Goal: Transaction & Acquisition: Purchase product/service

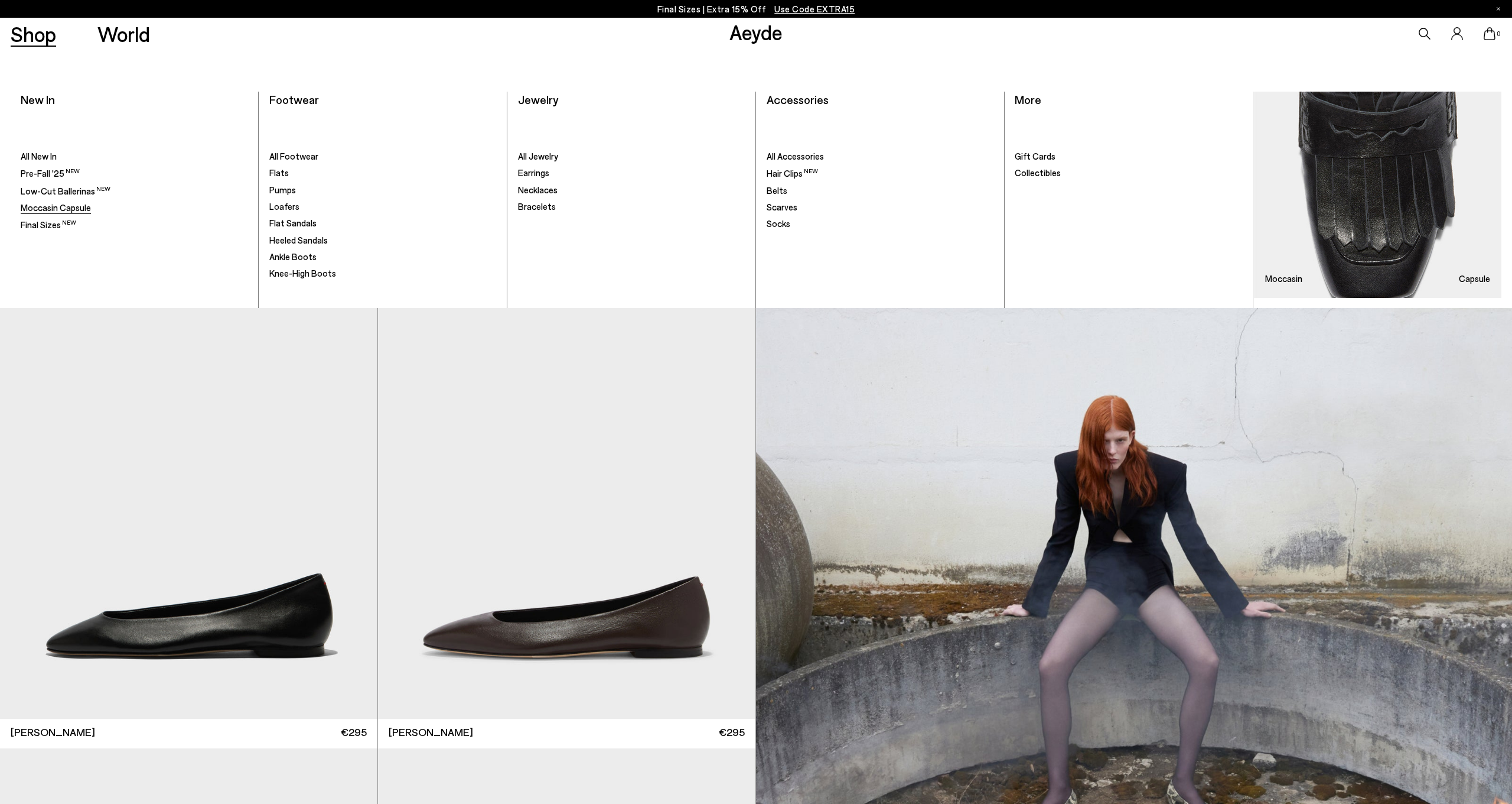
click at [54, 209] on span "Moccasin Capsule" at bounding box center [56, 207] width 70 height 10
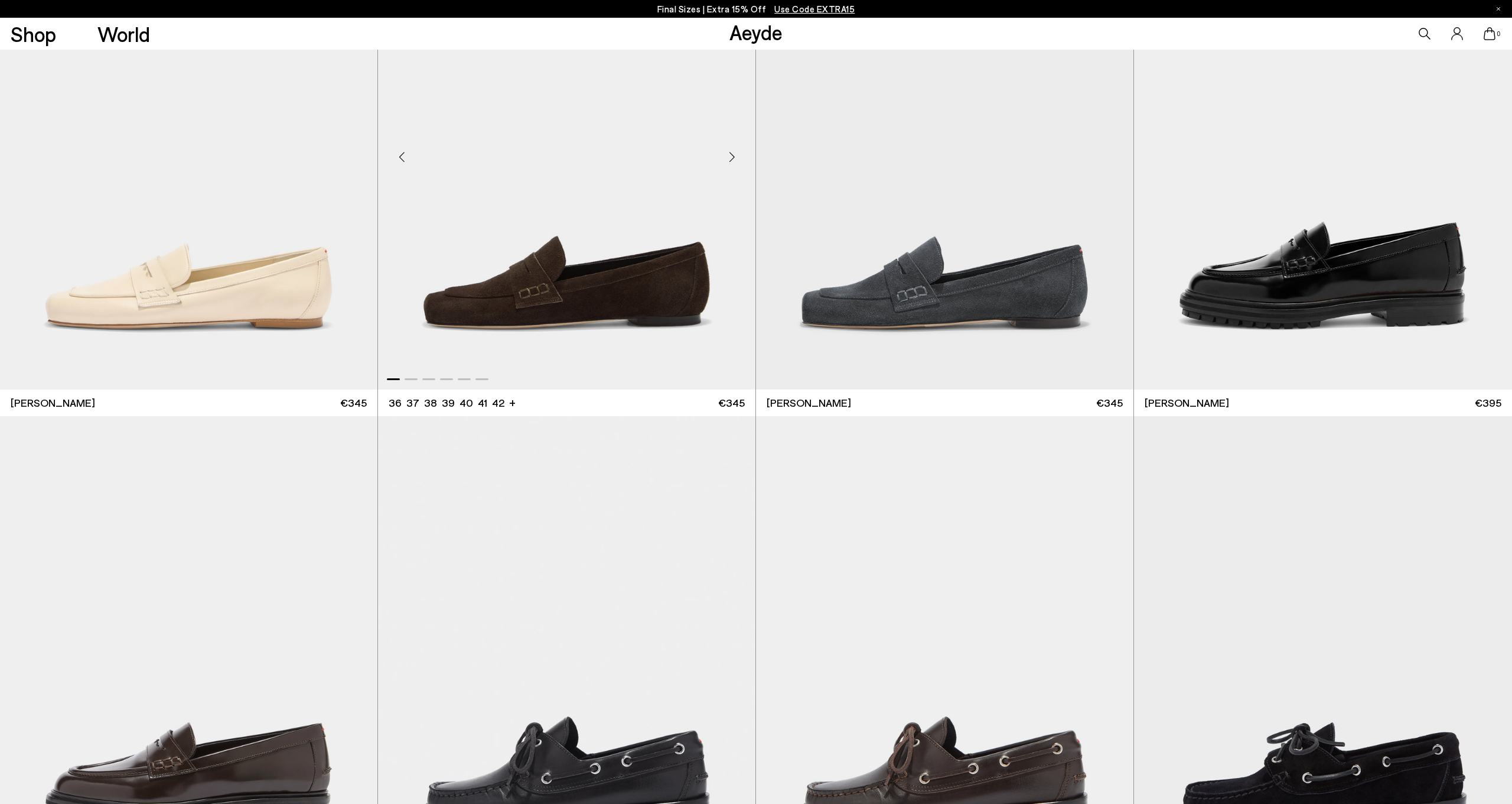
scroll to position [1331, 0]
click at [733, 158] on div "Next slide" at bounding box center [732, 156] width 35 height 35
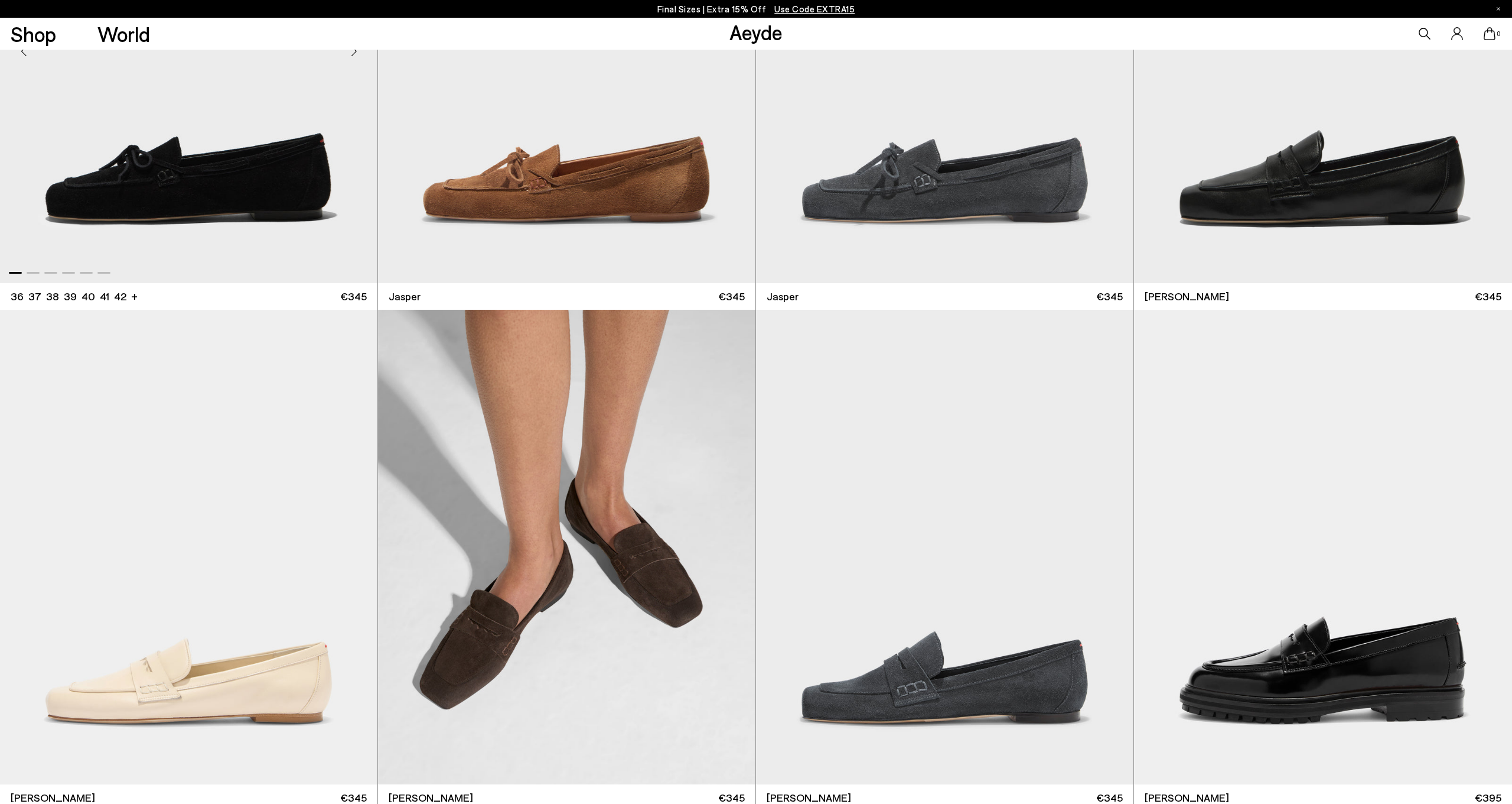
scroll to position [919, 0]
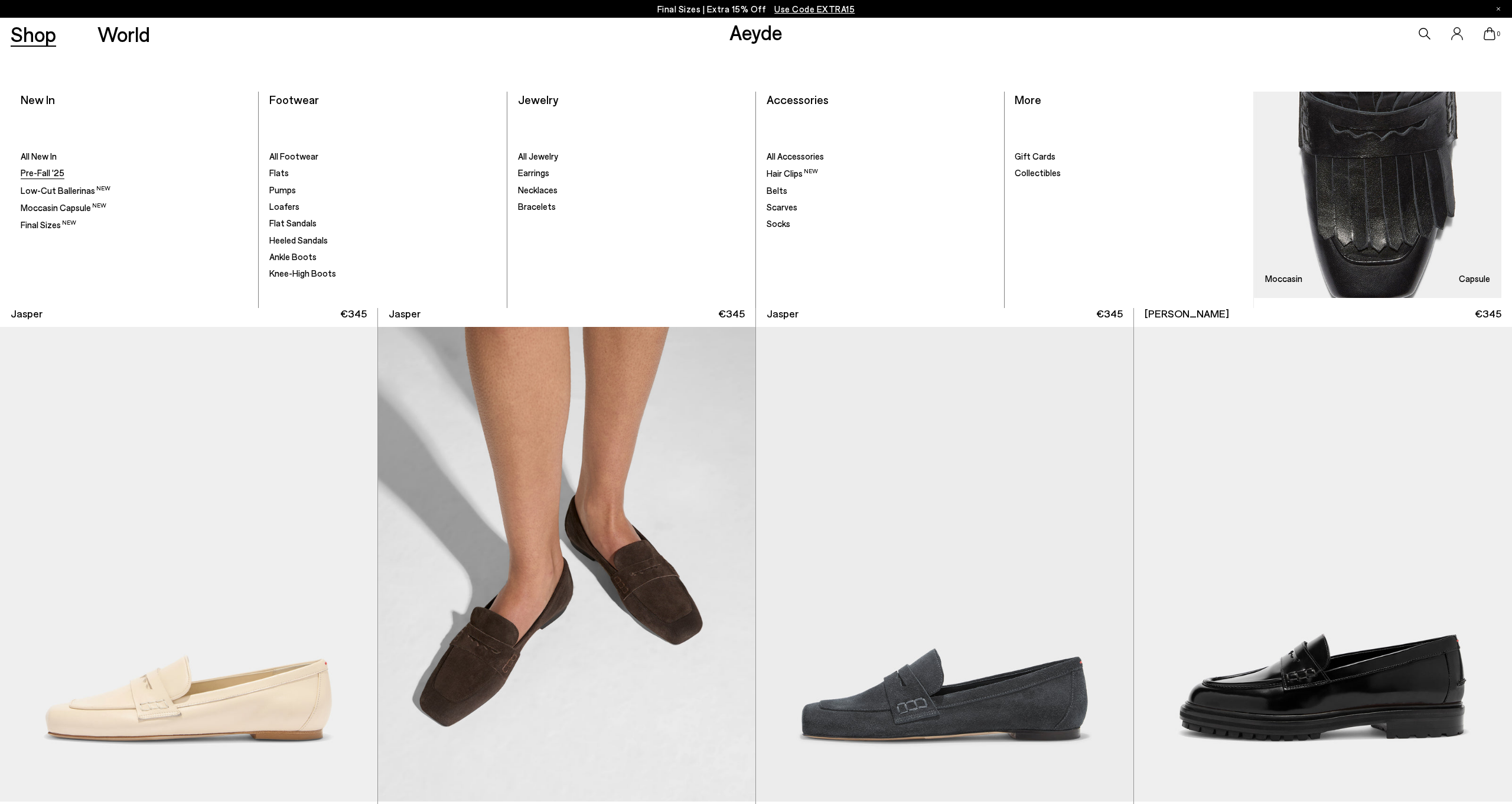
click at [50, 172] on span "Pre-Fall '25" at bounding box center [43, 172] width 44 height 10
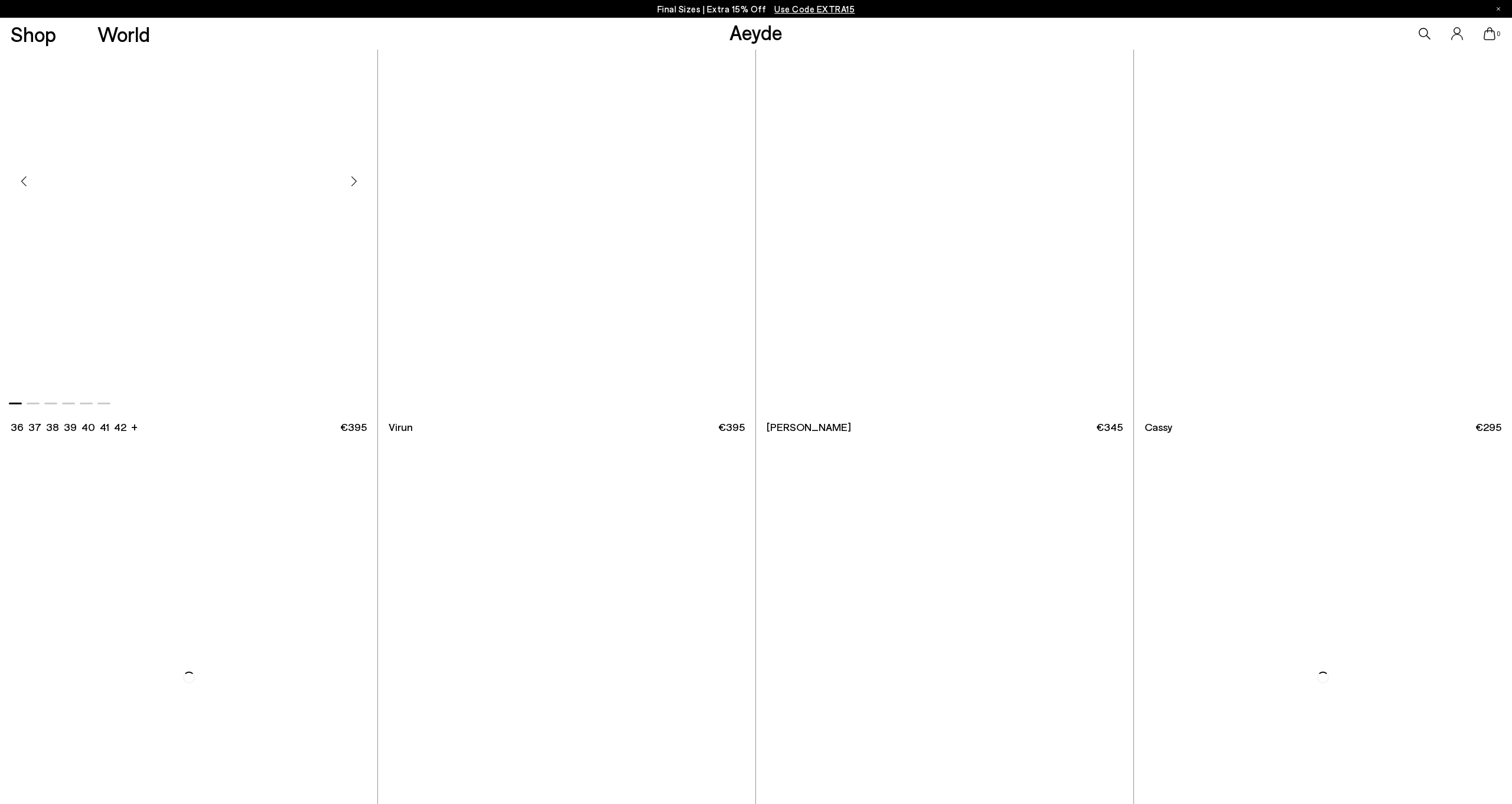
scroll to position [10800, 0]
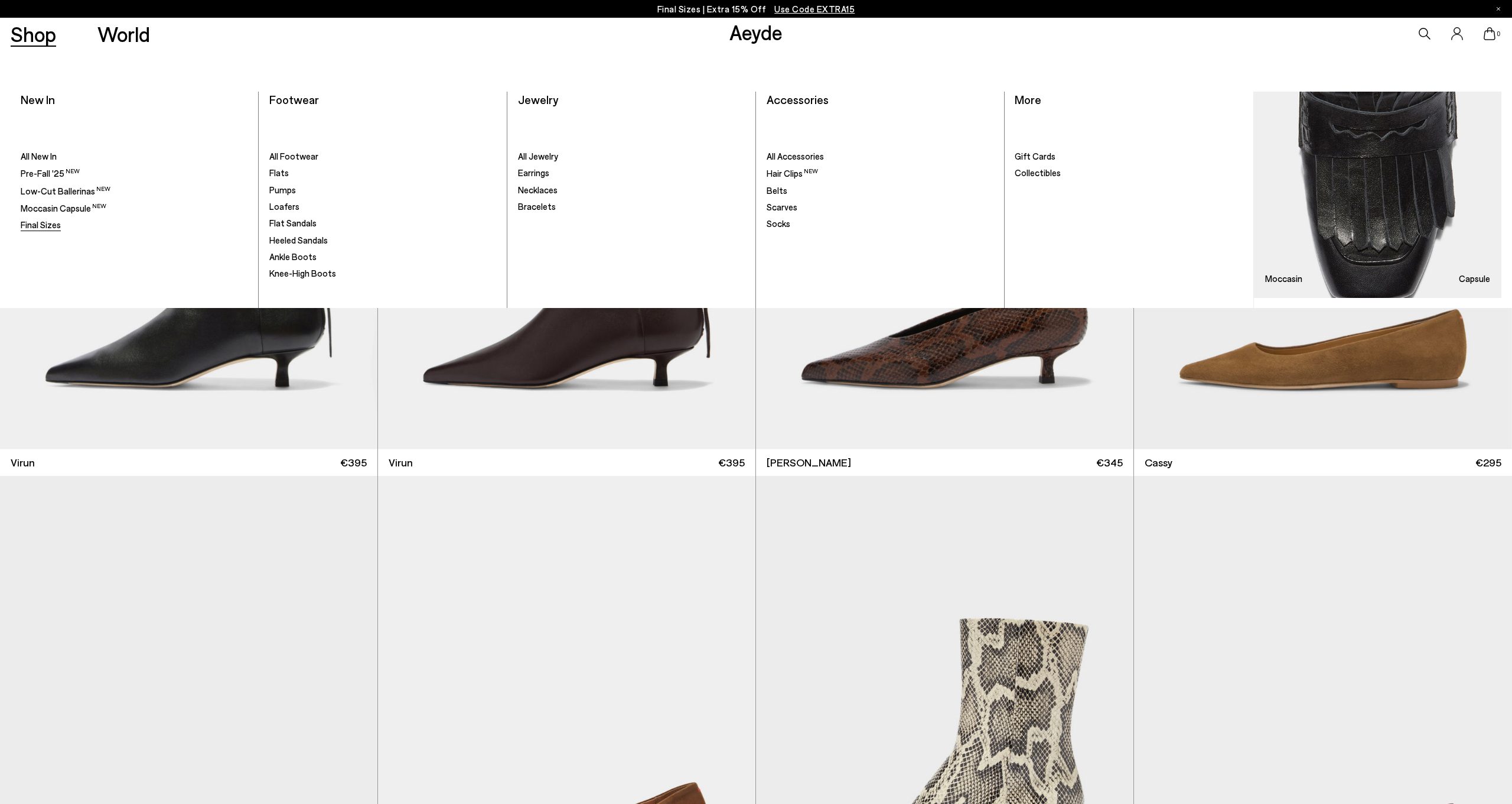
click at [48, 227] on span "Final Sizes" at bounding box center [41, 224] width 40 height 10
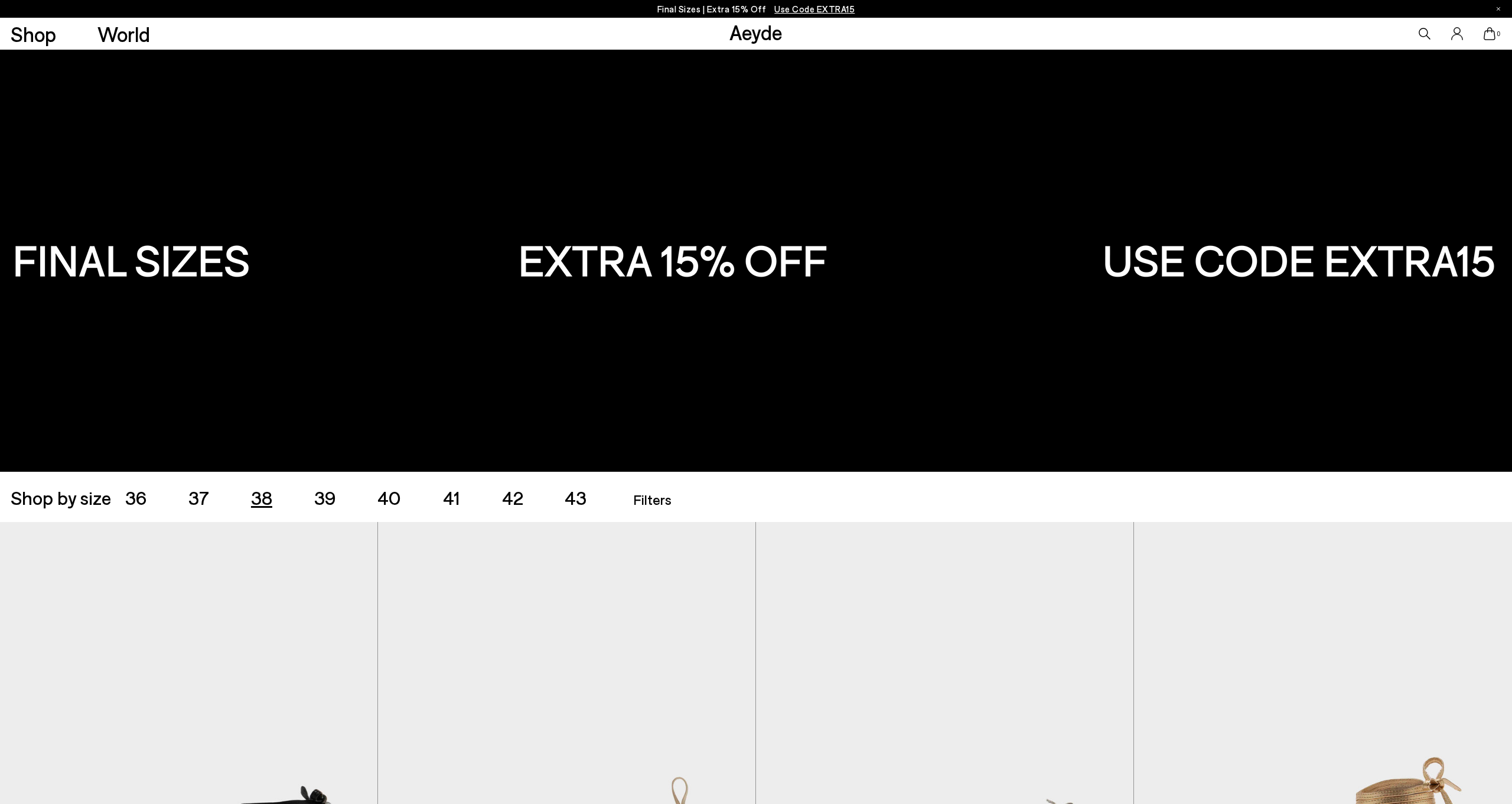
click at [260, 492] on span "38" at bounding box center [261, 497] width 21 height 23
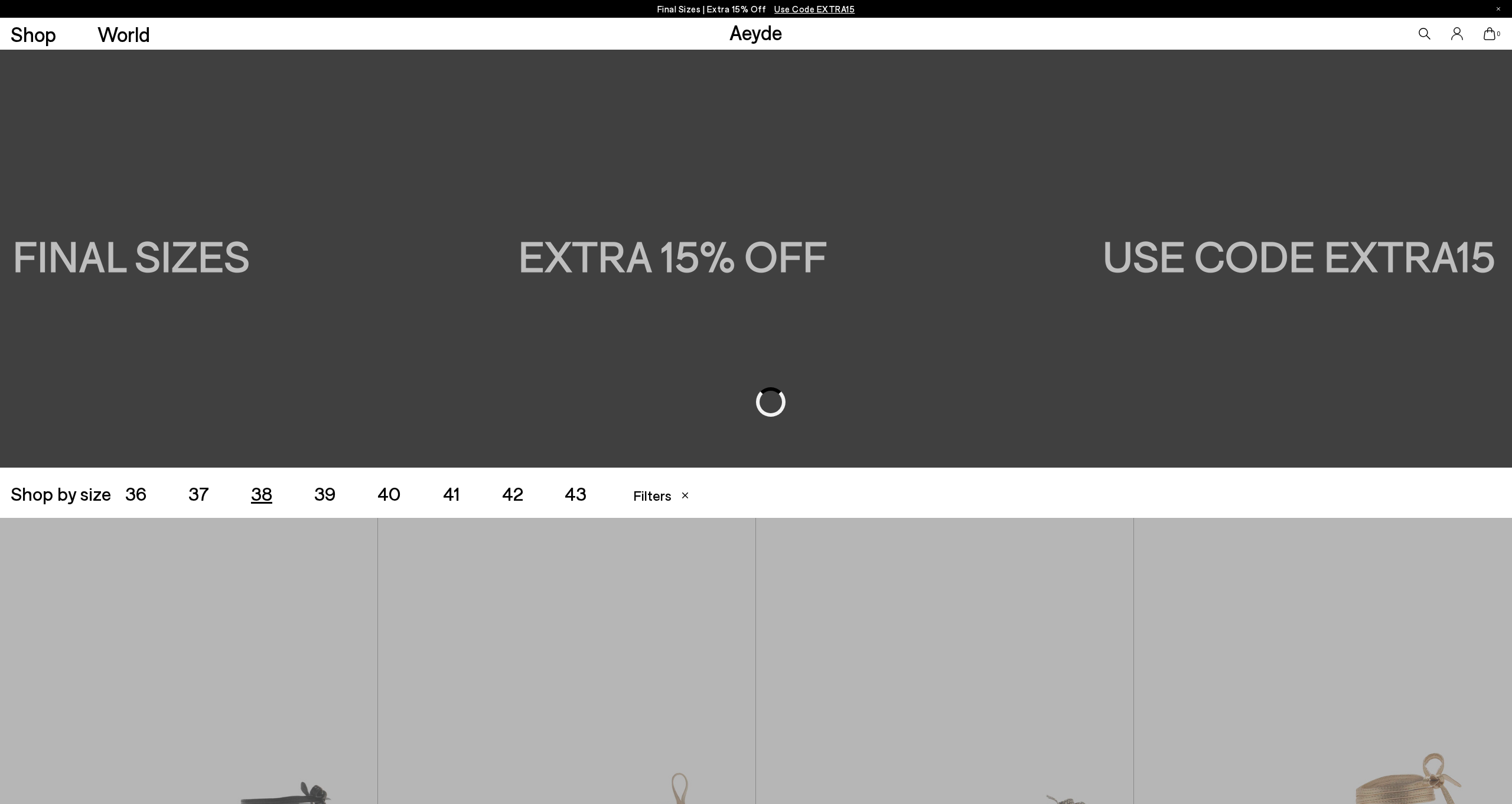
scroll to position [422, 0]
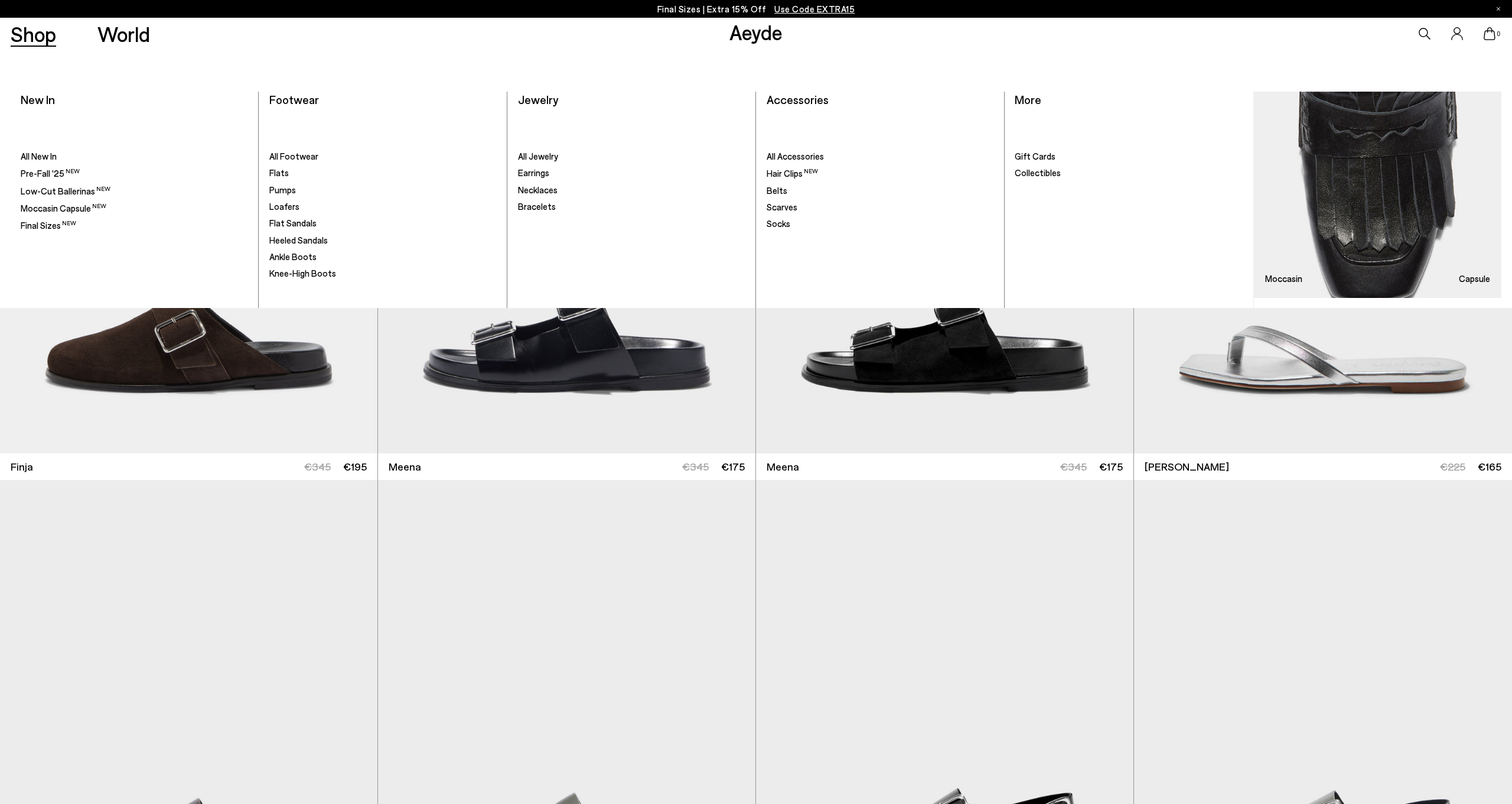
scroll to position [5542, 0]
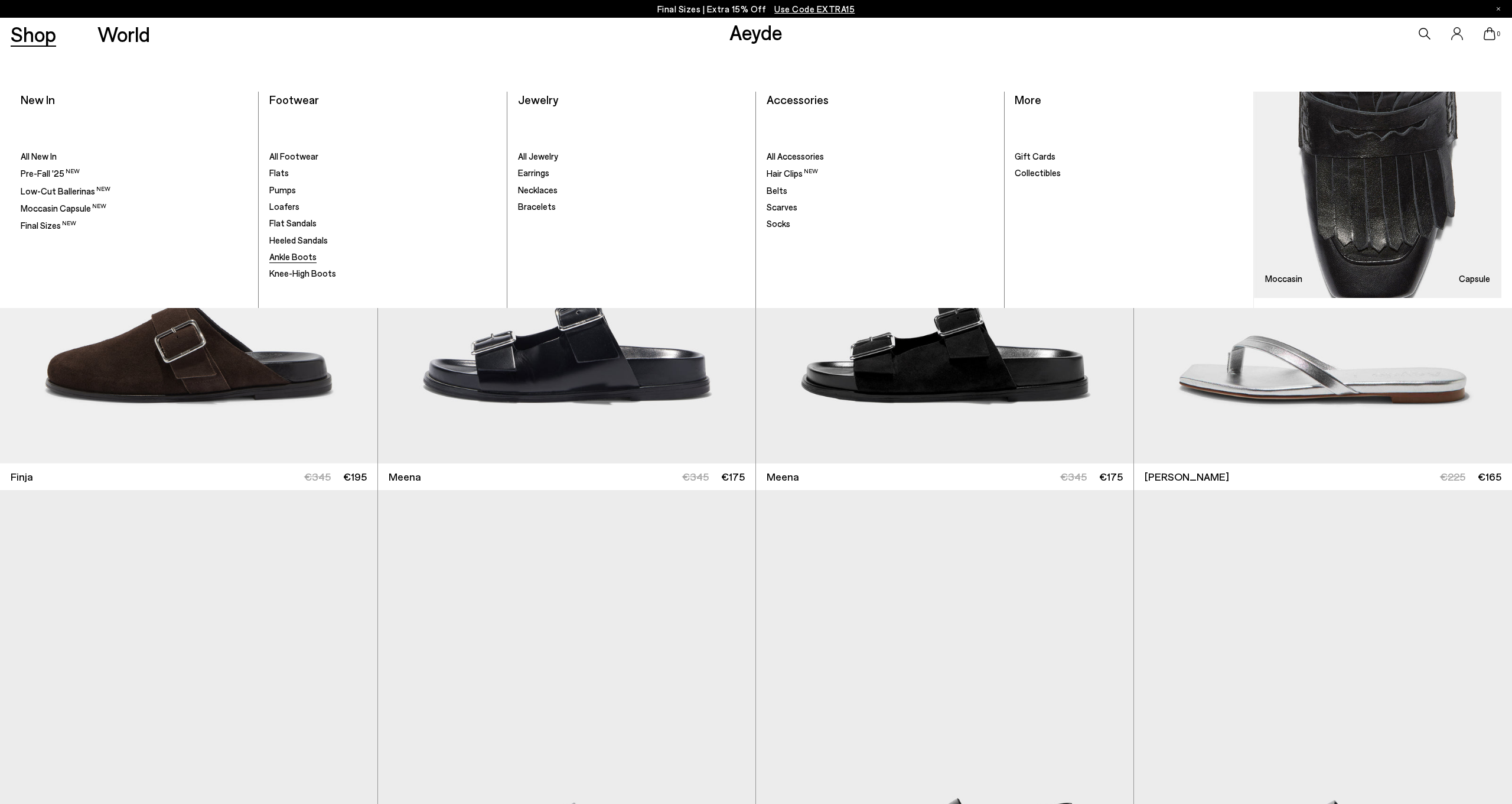
click at [306, 251] on span "Ankle Boots" at bounding box center [293, 256] width 48 height 10
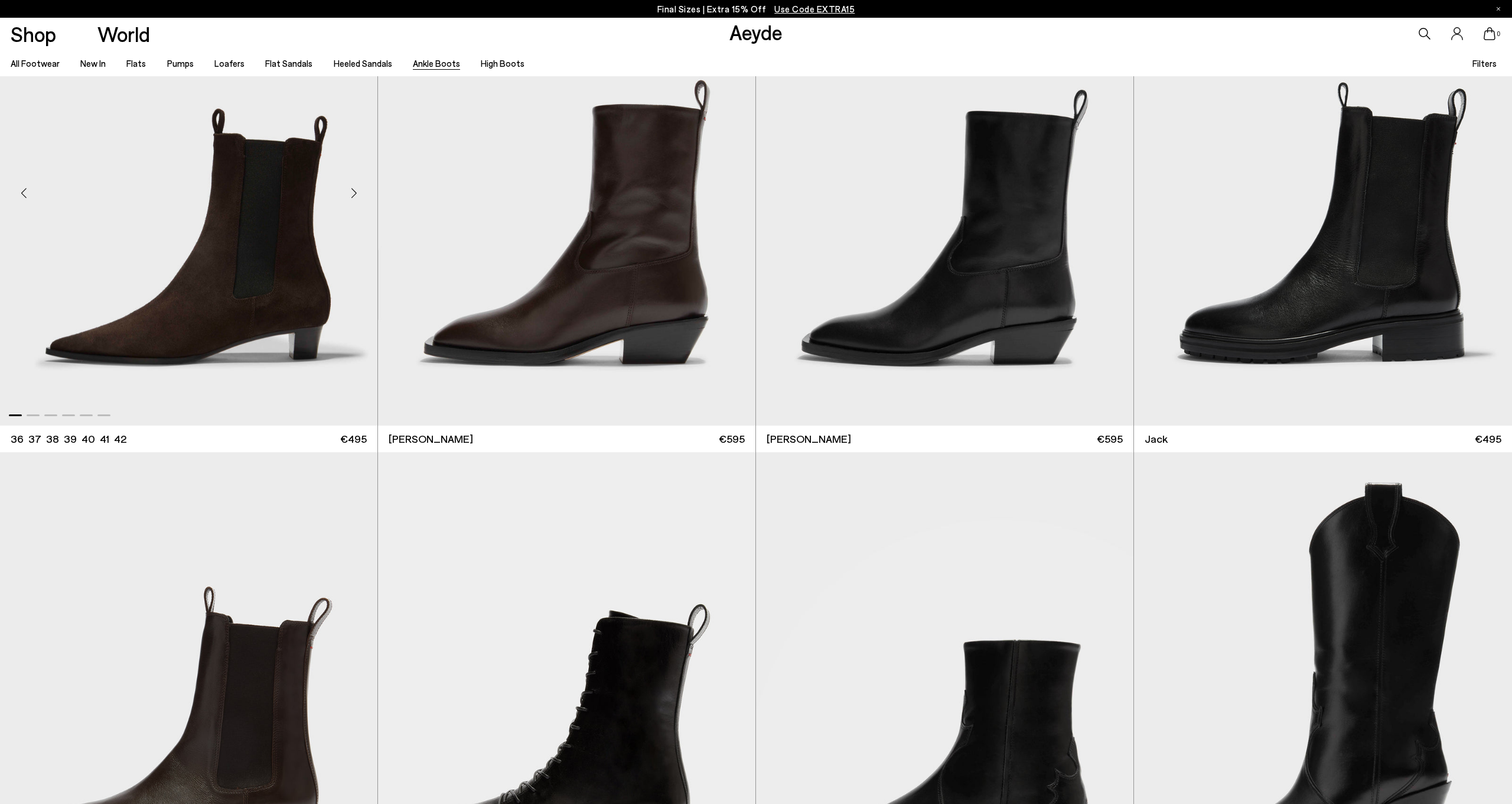
scroll to position [3129, 0]
